Goal: Task Accomplishment & Management: Use online tool/utility

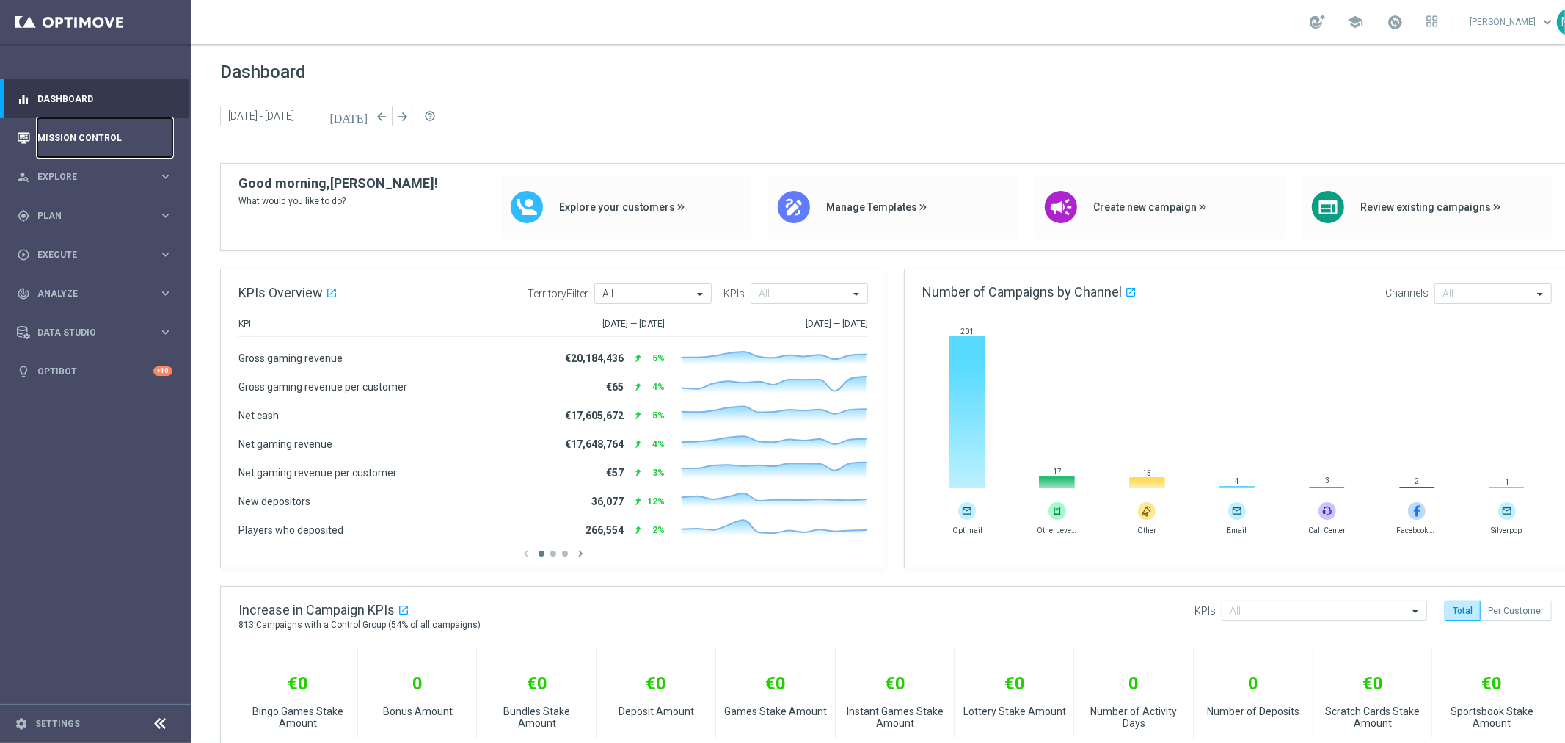
click at [92, 135] on link "Mission Control" at bounding box center [104, 137] width 135 height 39
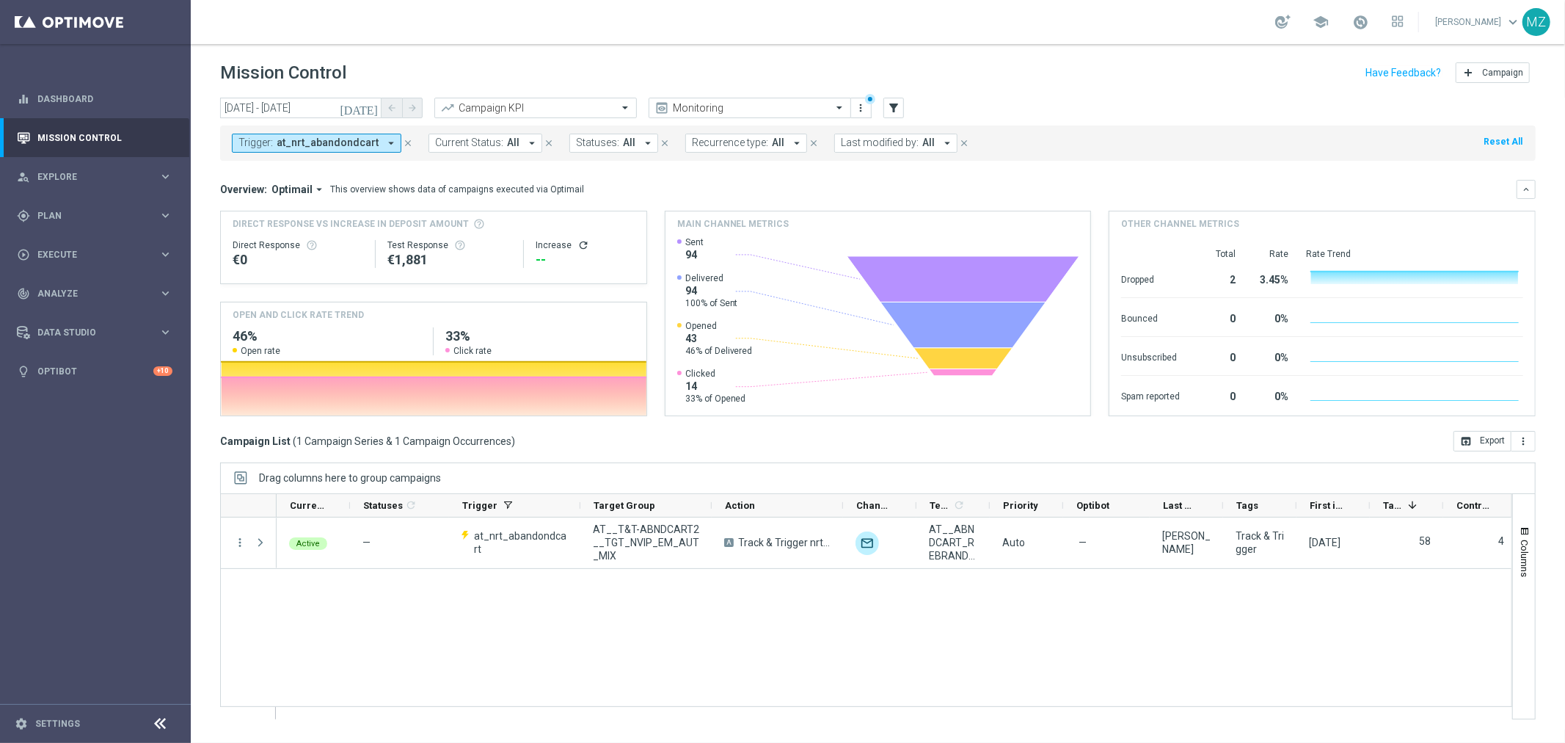
click at [372, 104] on icon "[DATE]" at bounding box center [360, 107] width 40 height 13
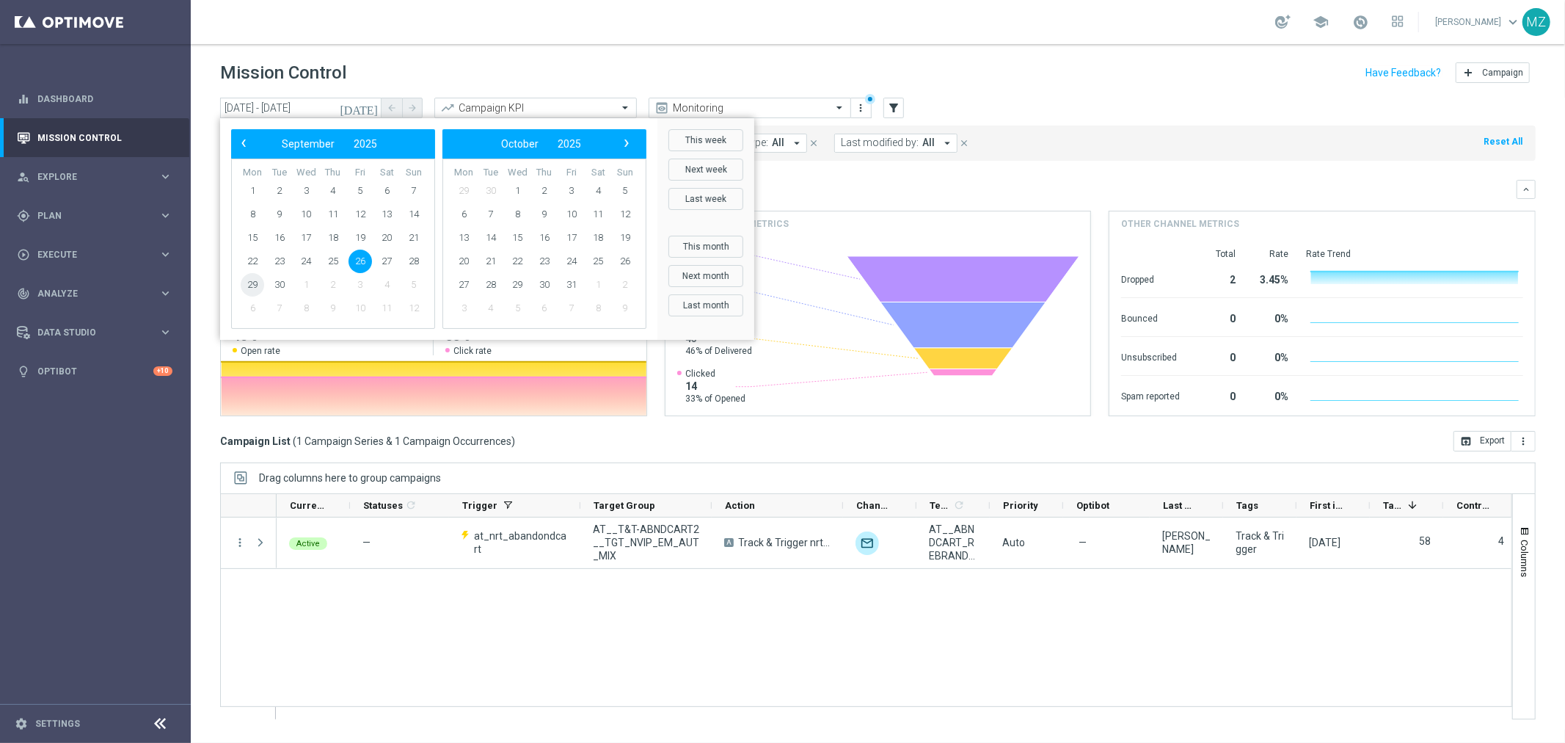
click at [263, 288] on span "29" at bounding box center [252, 284] width 23 height 23
click at [253, 286] on span "29" at bounding box center [252, 284] width 23 height 23
type input "[DATE] - [DATE]"
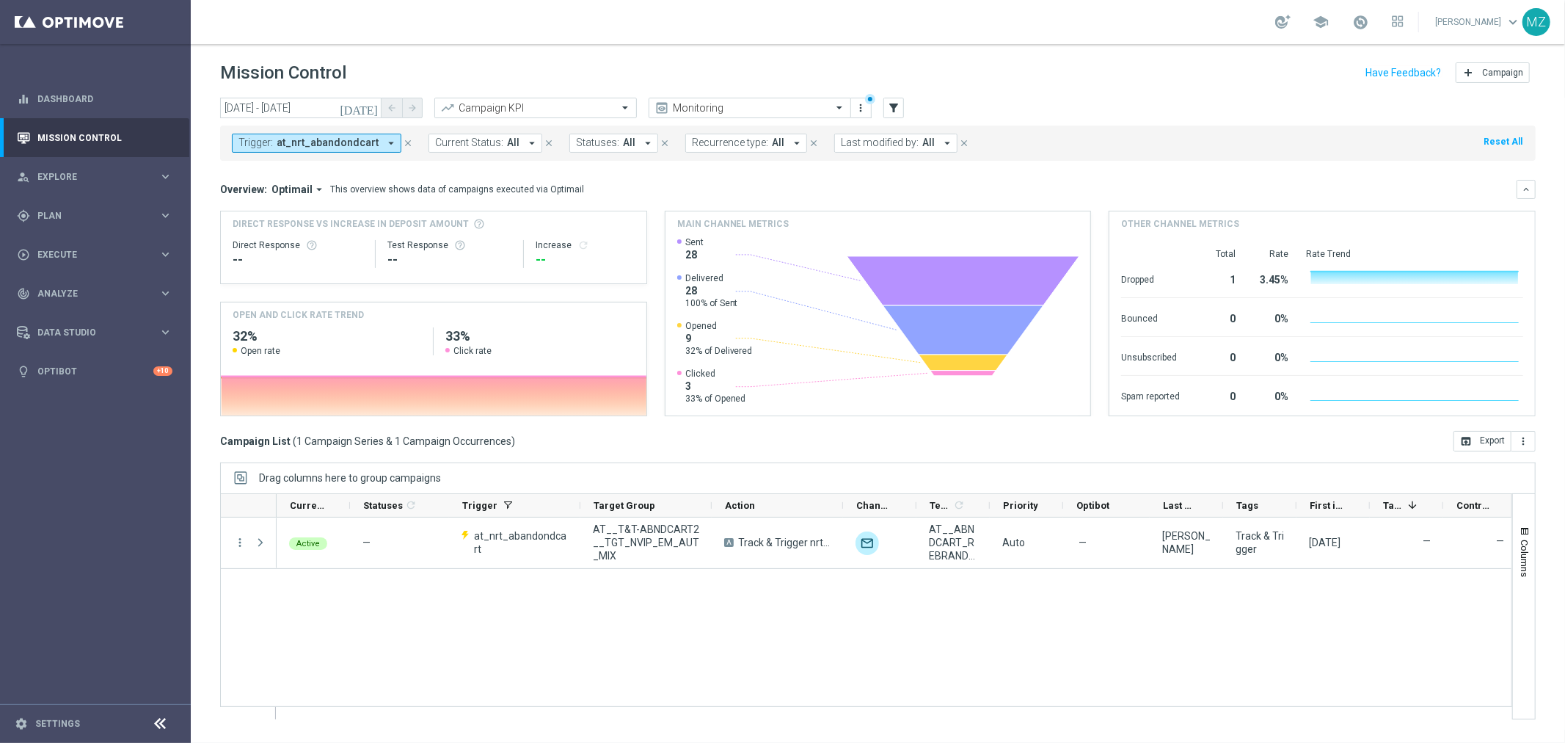
click at [386, 136] on icon "arrow_drop_down" at bounding box center [391, 142] width 13 height 13
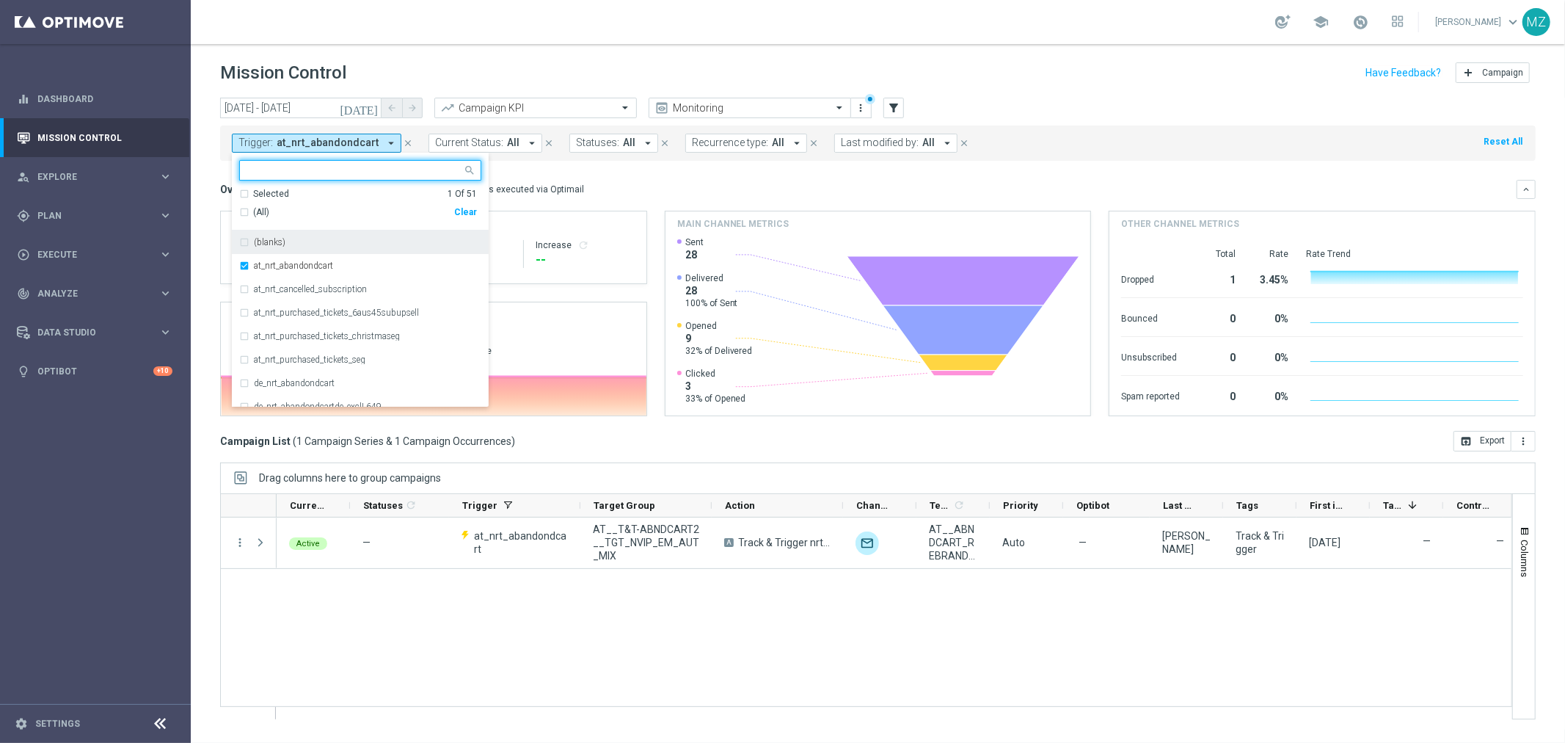
drag, startPoint x: 244, startPoint y: 210, endPoint x: 238, endPoint y: 217, distance: 9.0
click at [242, 210] on div "(All)" at bounding box center [346, 212] width 215 height 12
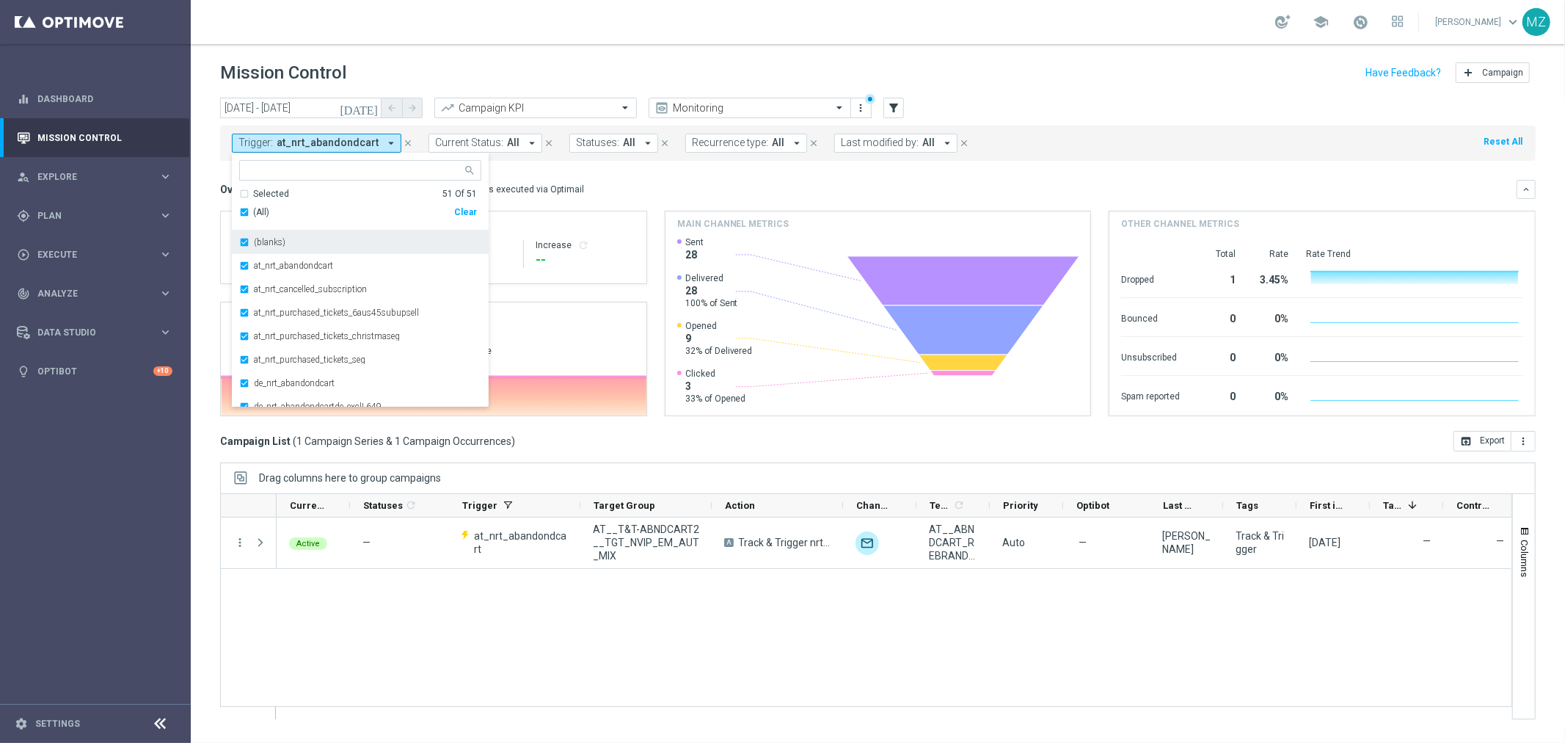
click at [244, 238] on div "(blanks)" at bounding box center [360, 241] width 242 height 23
click at [1230, 20] on div "school [PERSON_NAME] keyboard_arrow_down MZ" at bounding box center [878, 22] width 1374 height 44
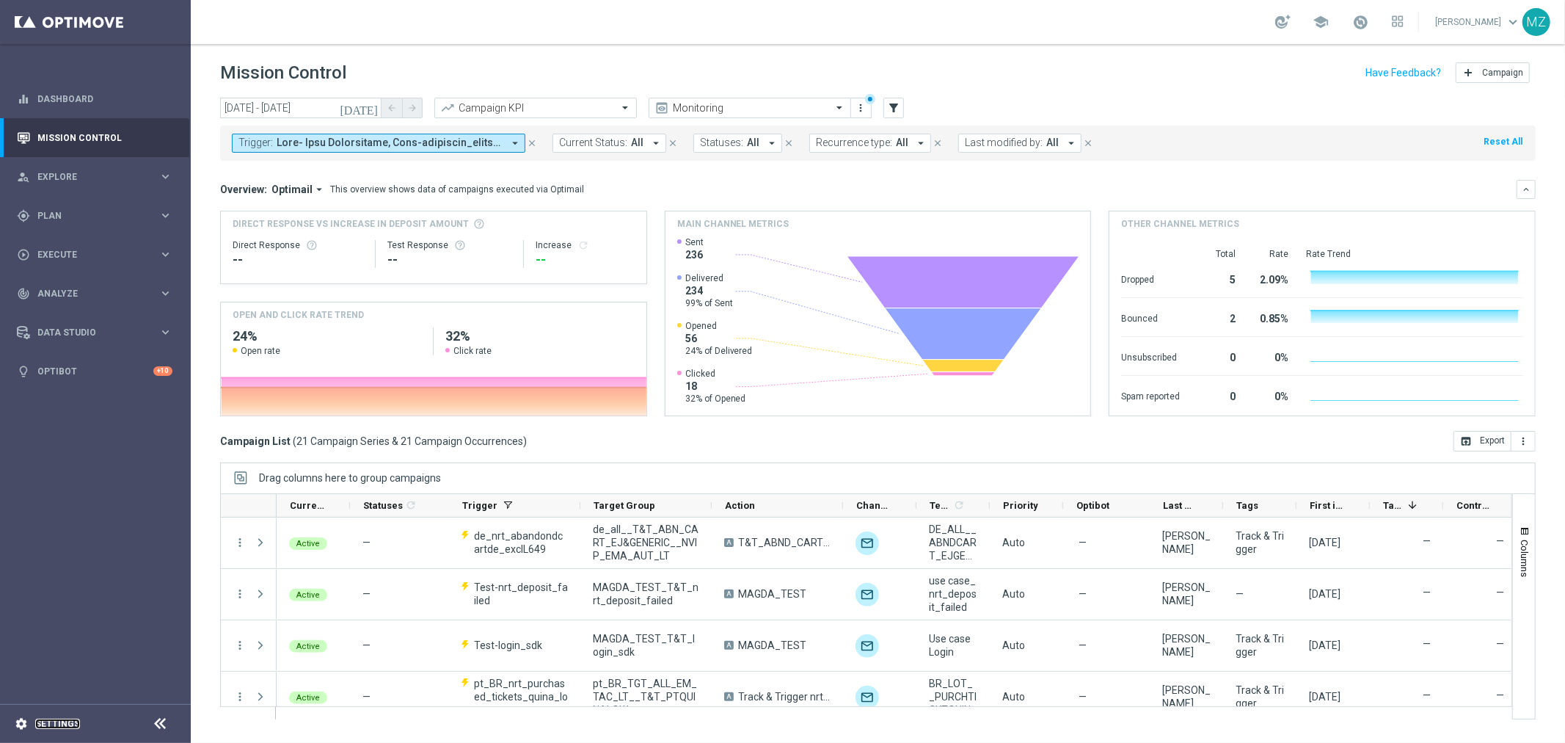
click at [56, 668] on link "Settings" at bounding box center [57, 723] width 45 height 9
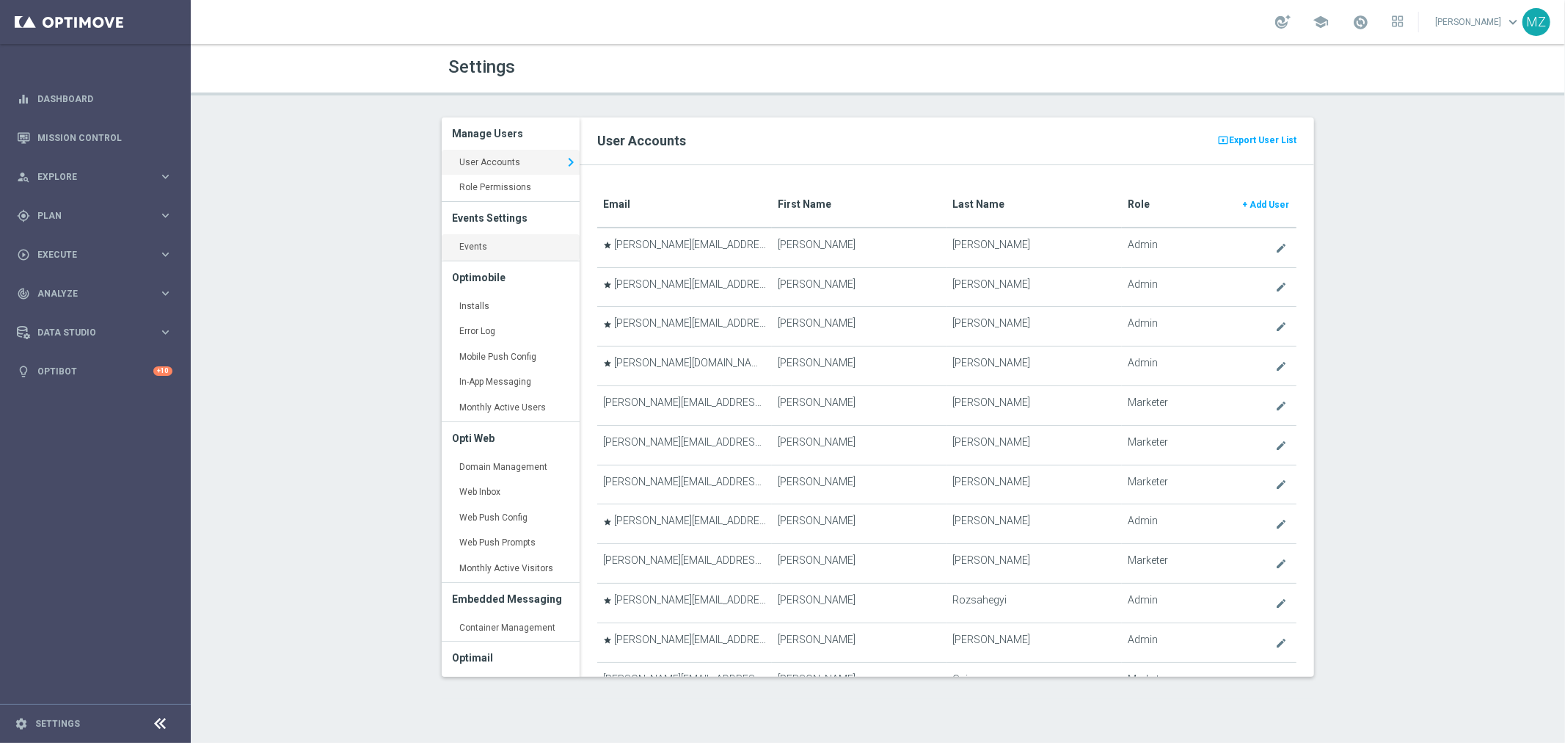
click at [466, 240] on link "Events keyboard_arrow_right" at bounding box center [511, 247] width 138 height 26
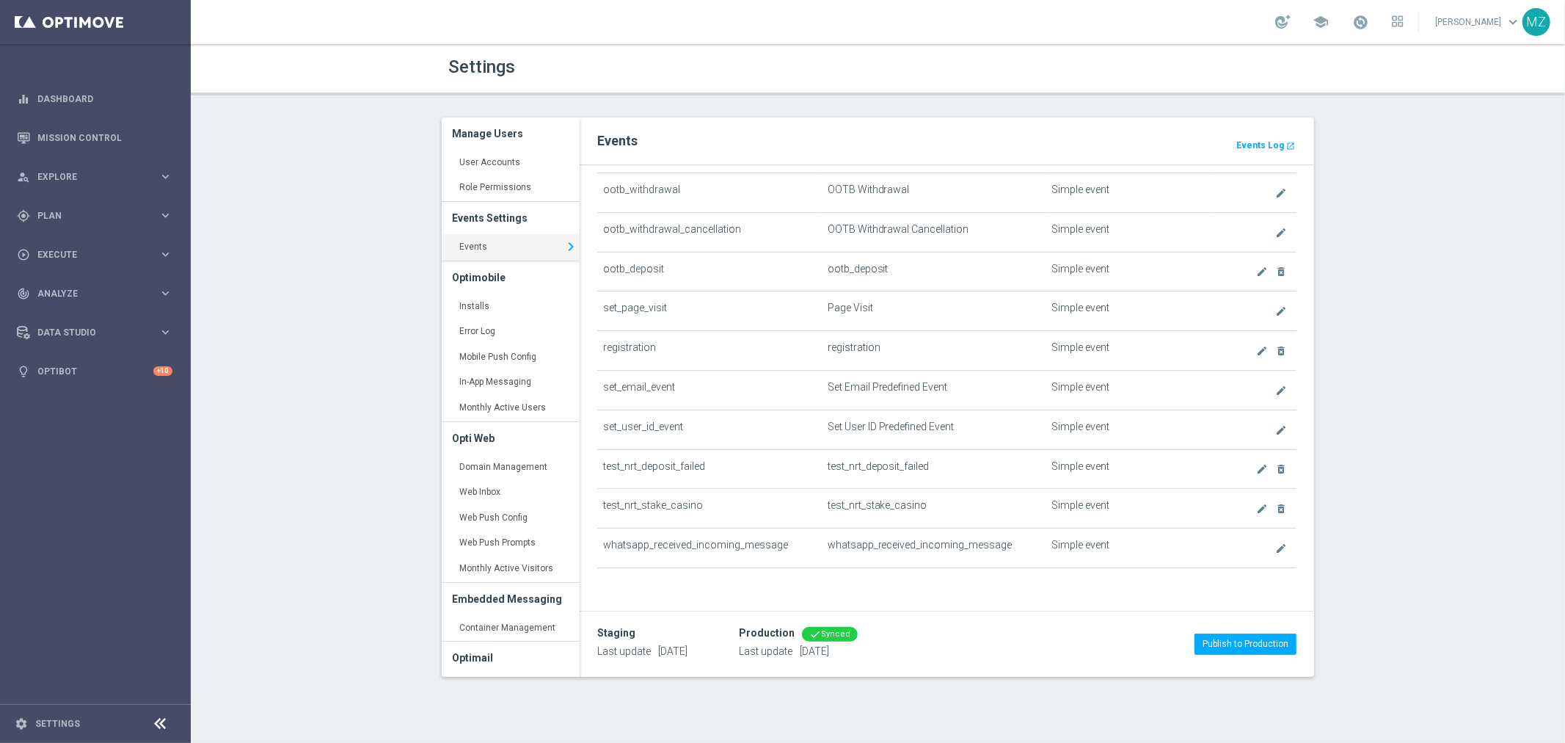
scroll to position [886, 0]
click at [1256, 351] on icon "create" at bounding box center [1262, 351] width 12 height 12
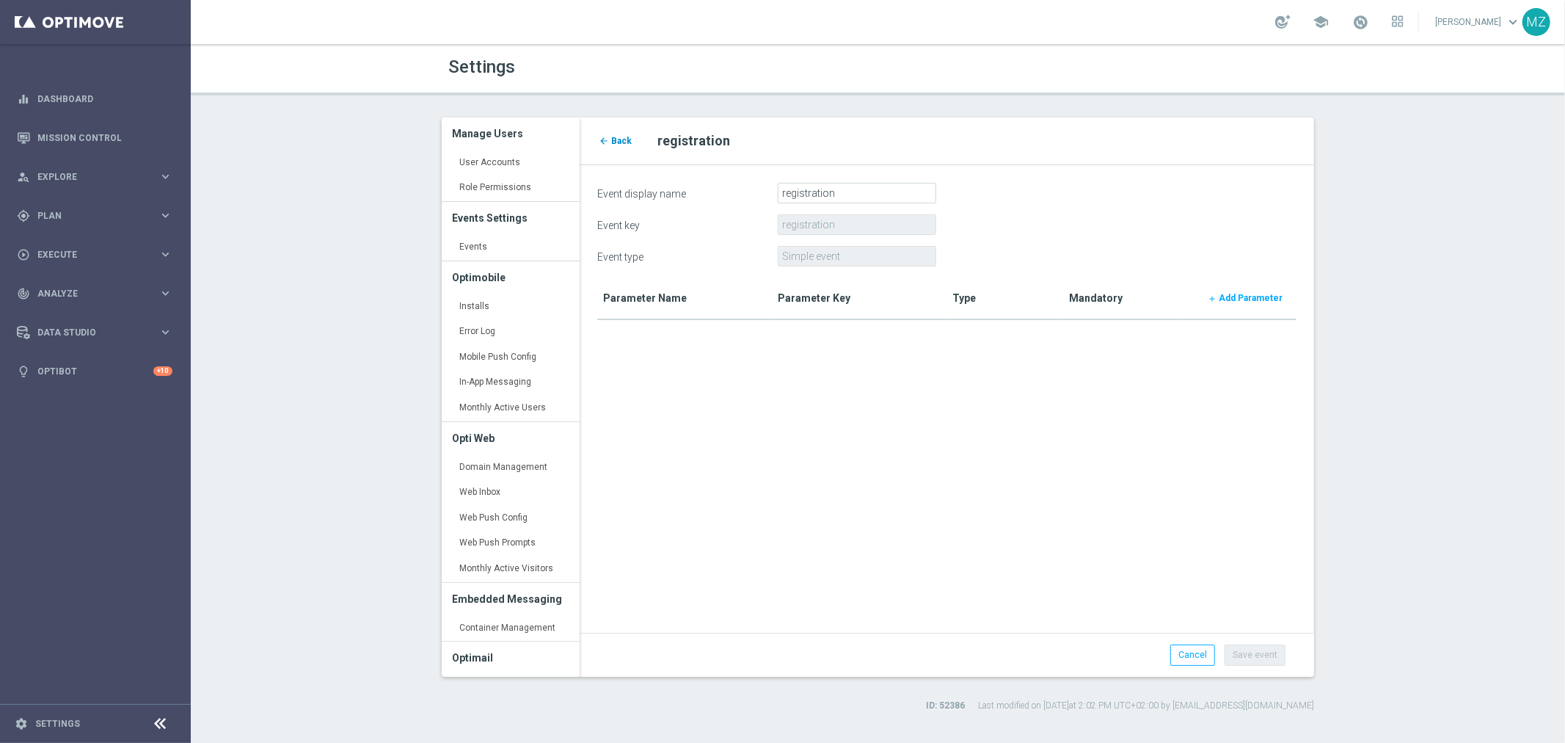
click at [622, 141] on span "Back" at bounding box center [621, 141] width 21 height 10
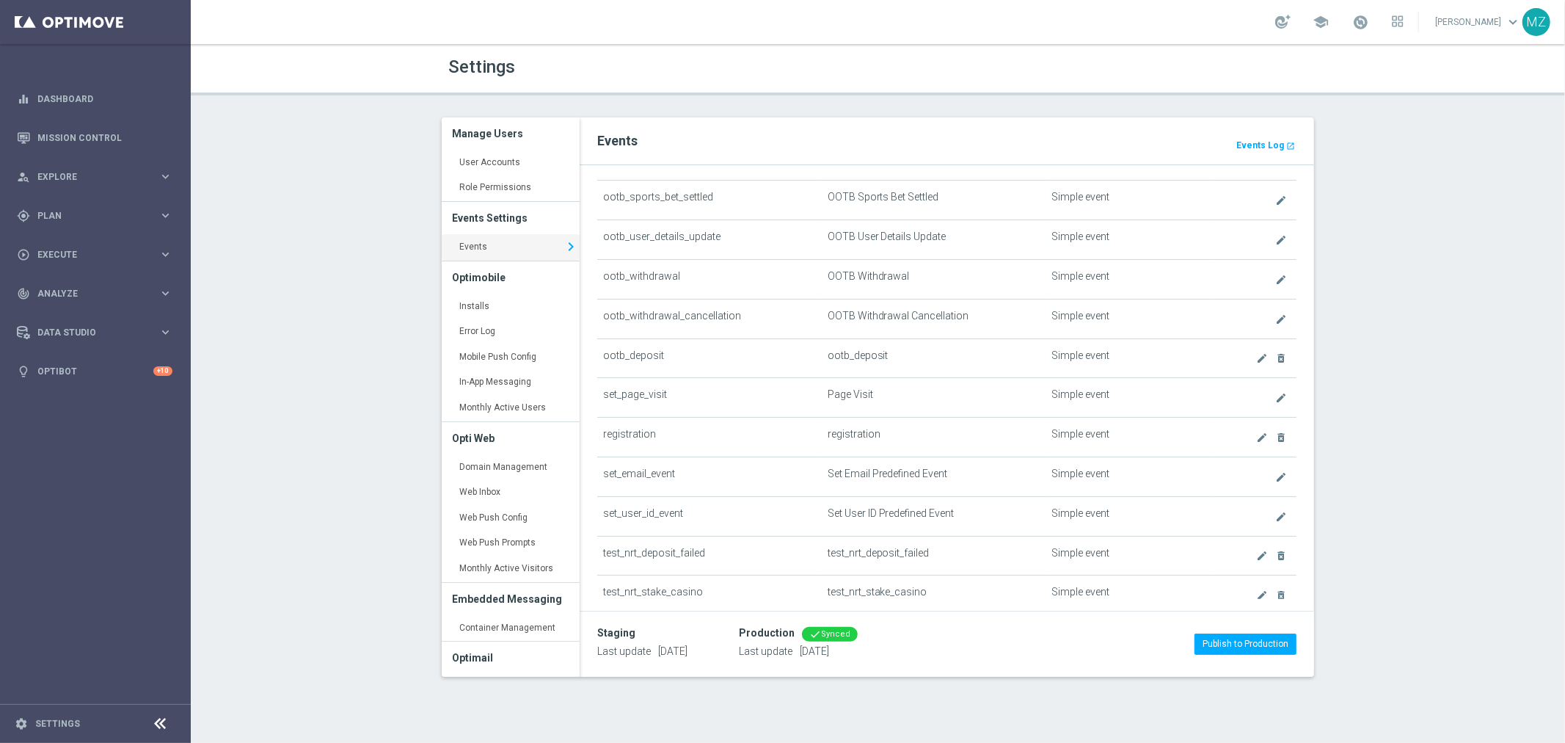
scroll to position [815, 0]
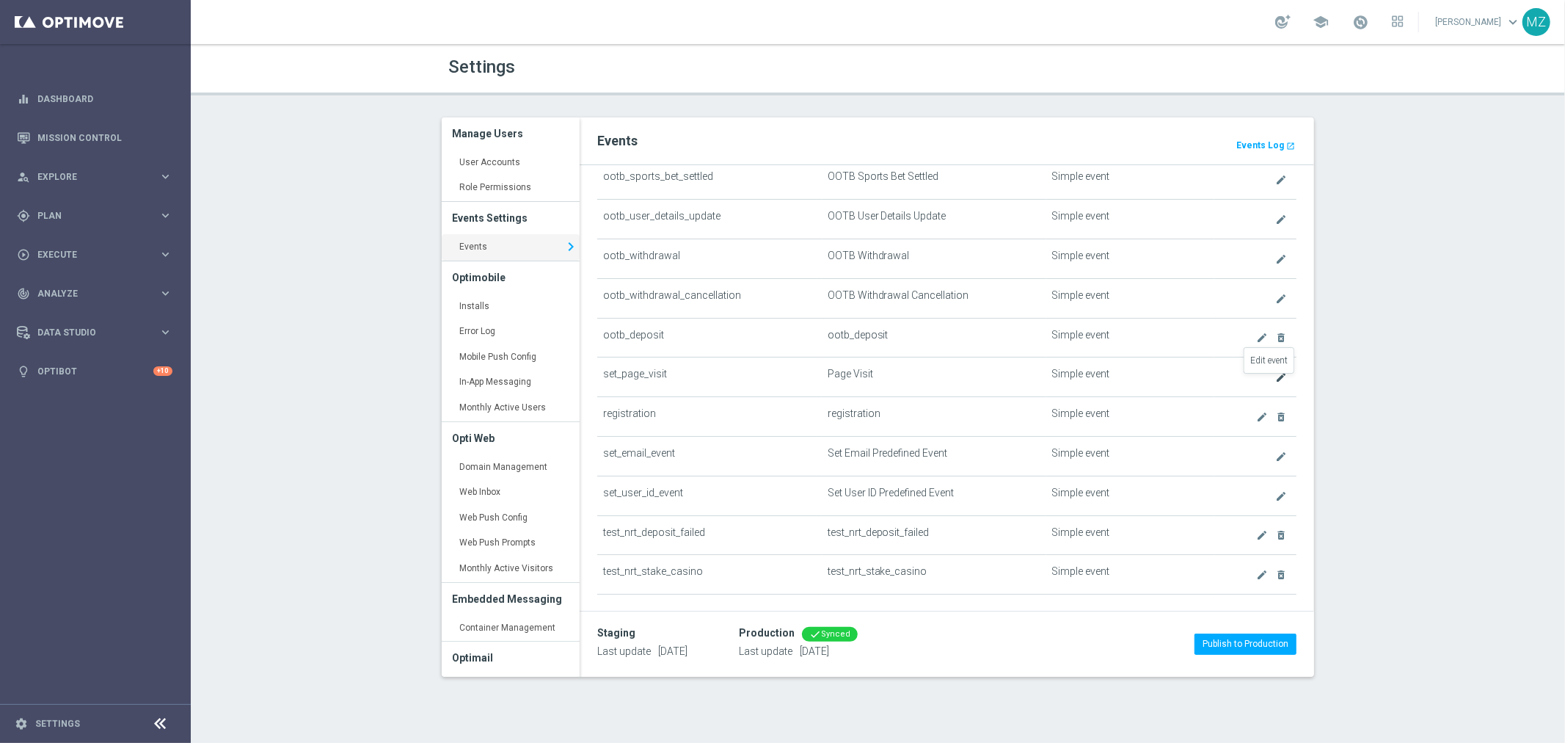
click at [1275, 379] on icon "create" at bounding box center [1281, 377] width 12 height 12
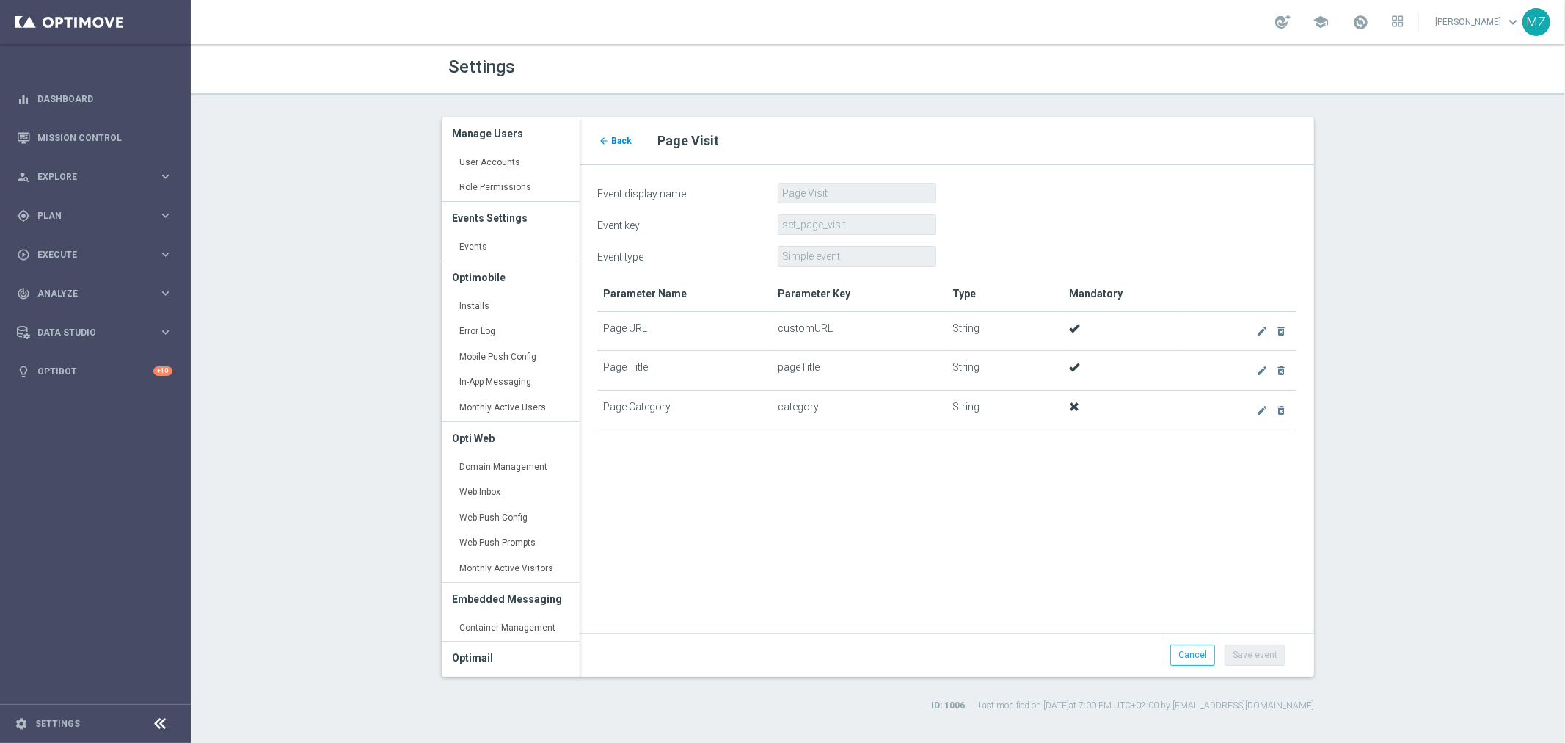
click at [614, 138] on span "Back" at bounding box center [621, 141] width 21 height 10
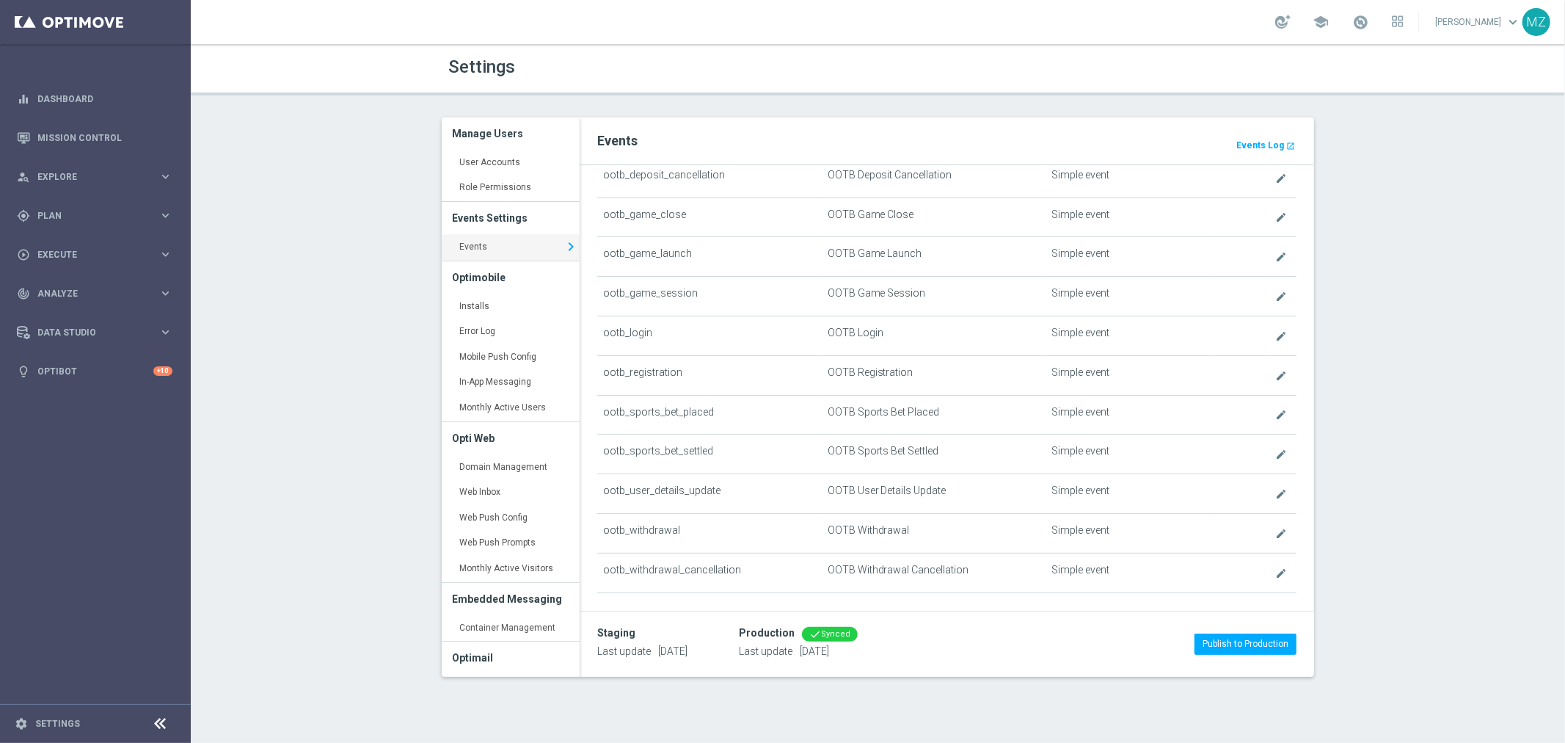
scroll to position [570, 0]
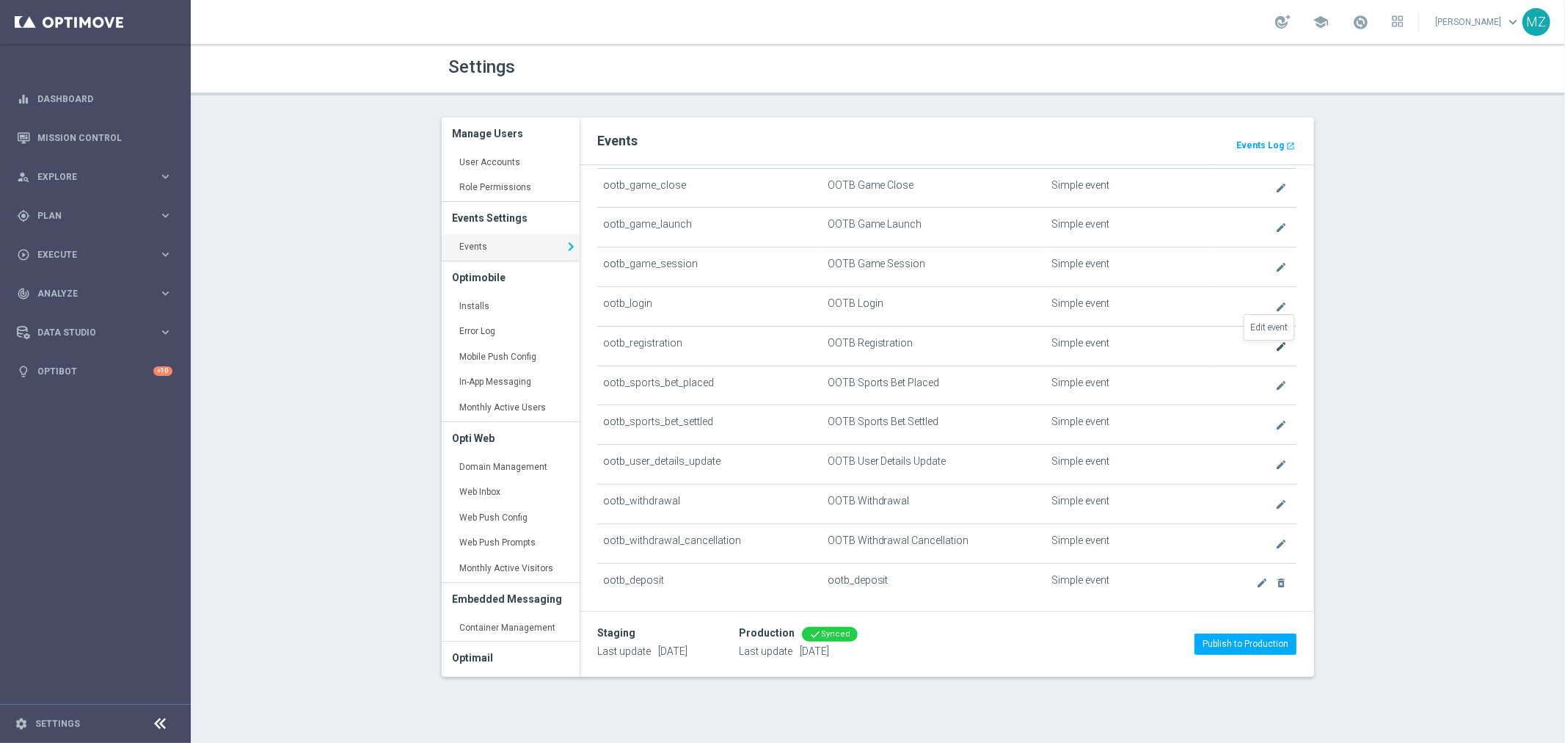
click at [1275, 349] on icon "create" at bounding box center [1281, 346] width 12 height 12
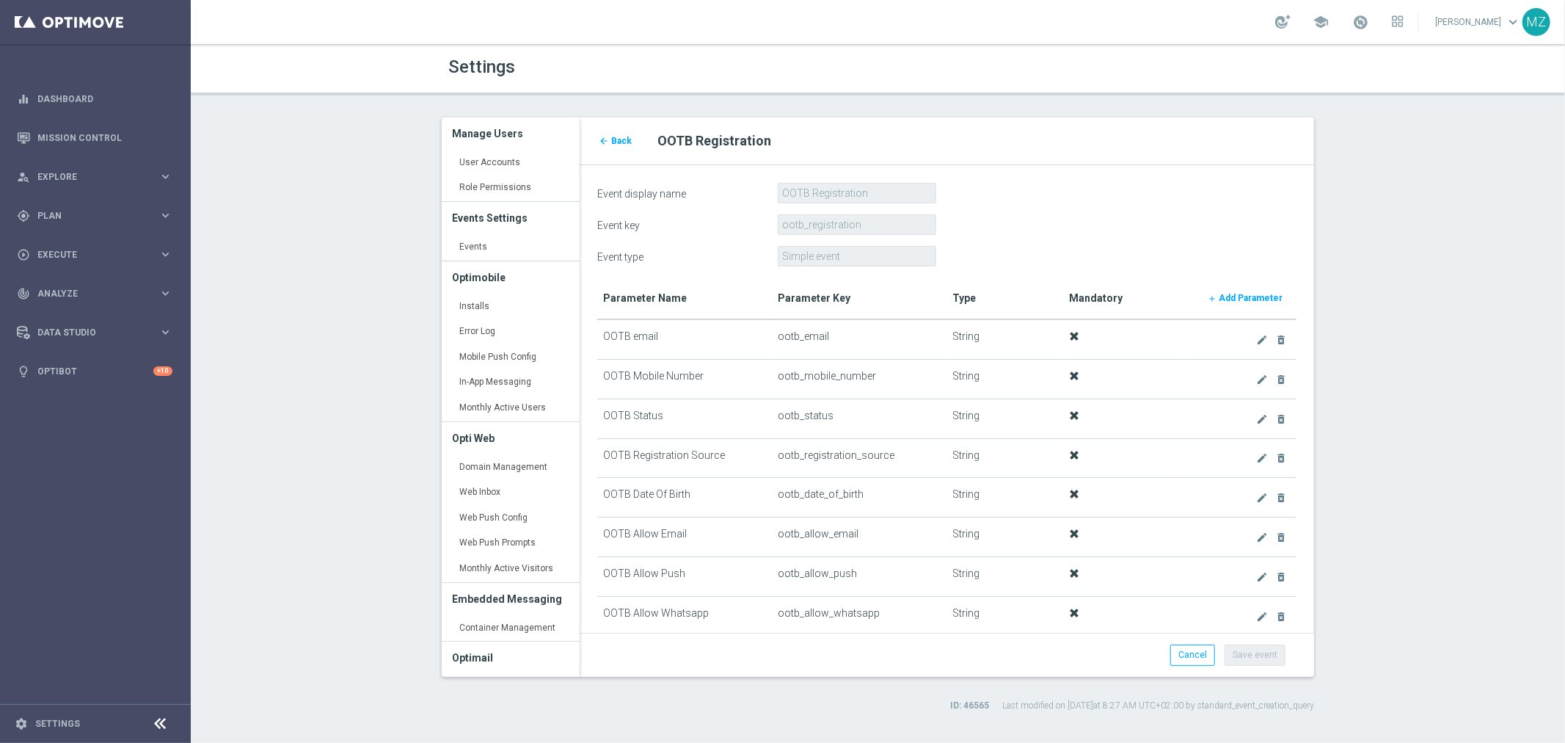
drag, startPoint x: 839, startPoint y: 332, endPoint x: 781, endPoint y: 332, distance: 58.0
click at [781, 332] on td "ootb_email" at bounding box center [859, 339] width 175 height 40
